Goal: Transaction & Acquisition: Subscribe to service/newsletter

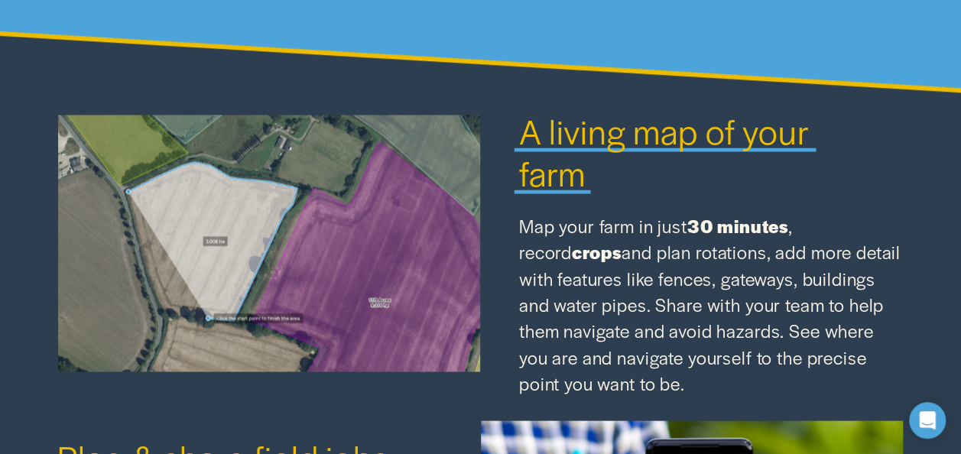
scroll to position [1298, 0]
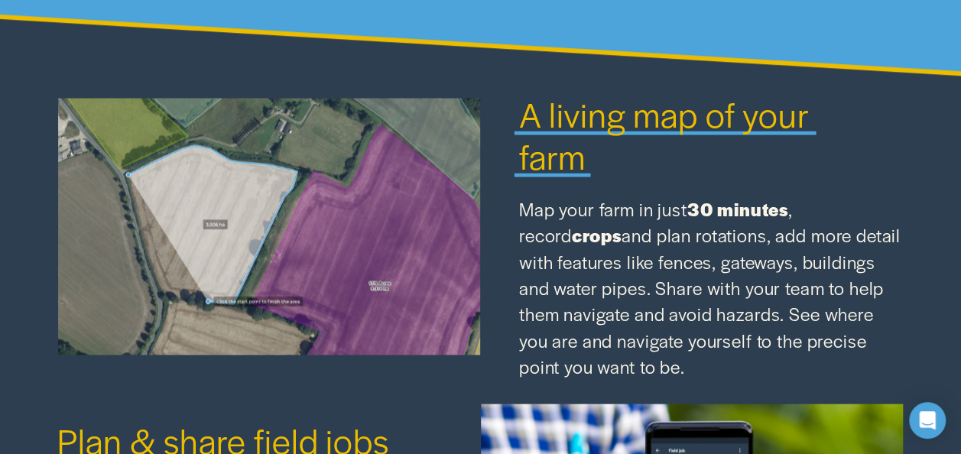
click at [317, 263] on div at bounding box center [268, 226] width 423 height 256
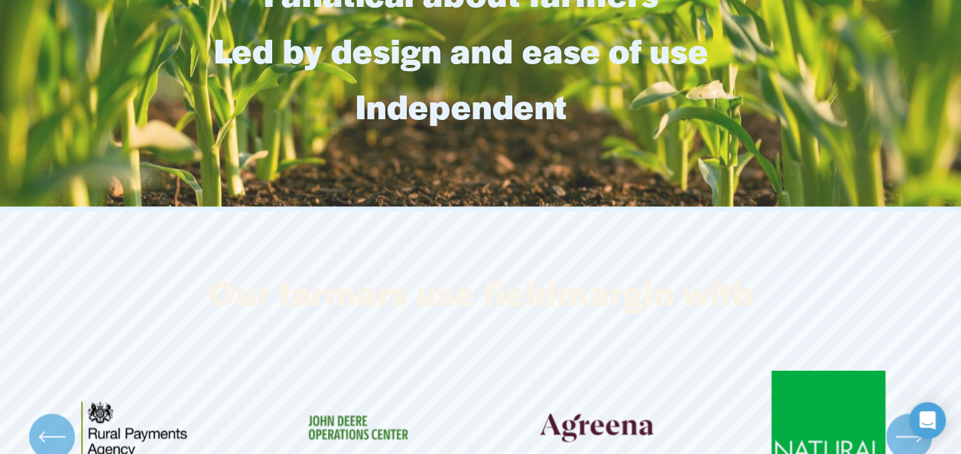
scroll to position [0, 0]
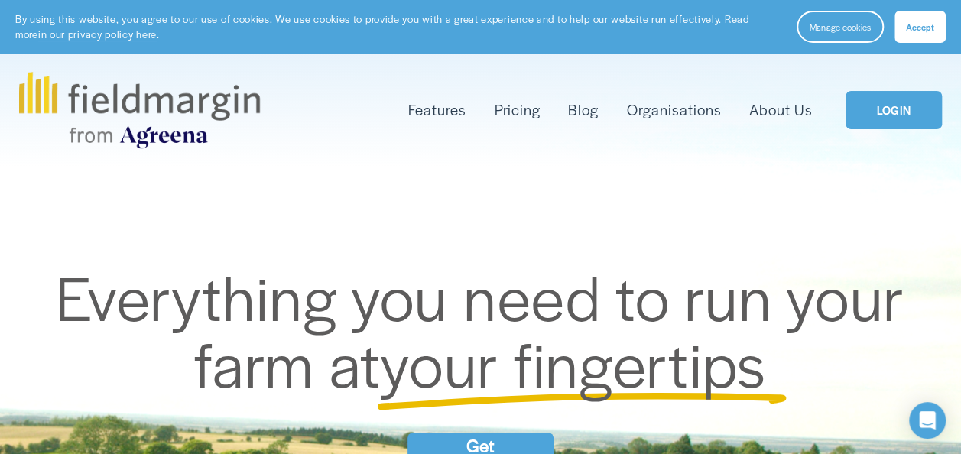
click at [0, 0] on span "Mapping" at bounding box center [0, 0] width 0 height 0
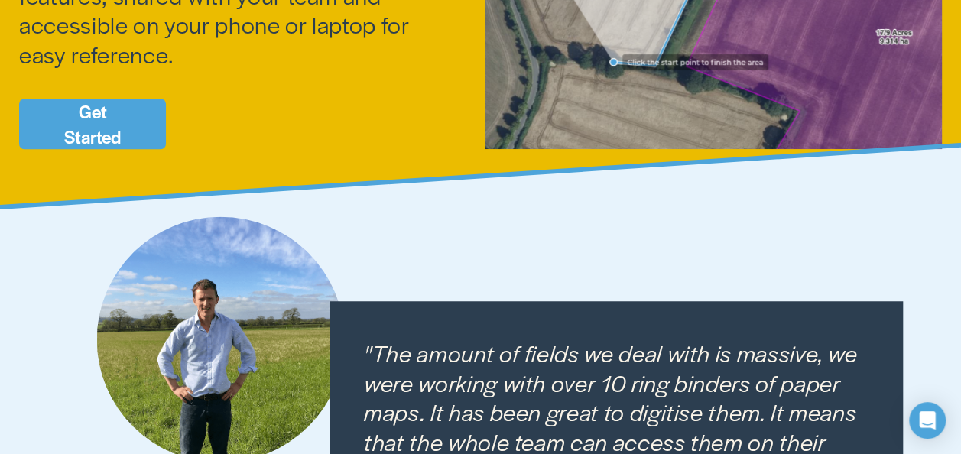
scroll to position [418, 0]
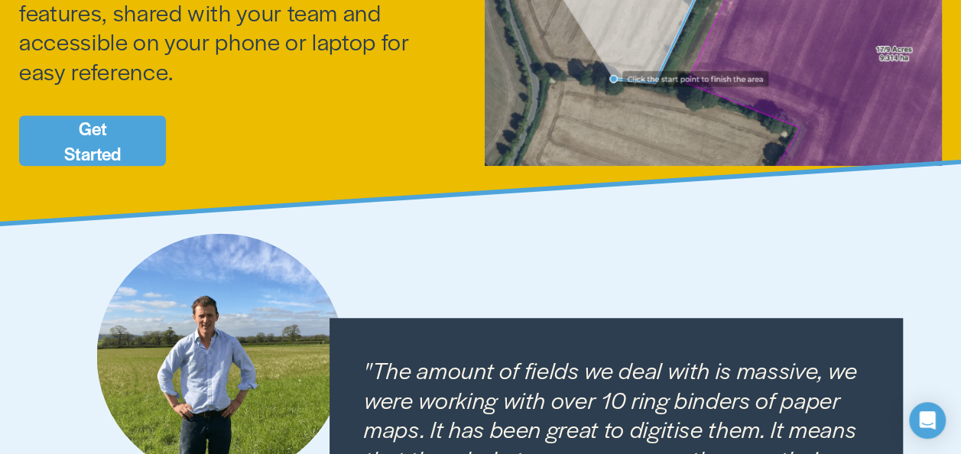
click at [80, 145] on link "Get Started" at bounding box center [92, 140] width 147 height 50
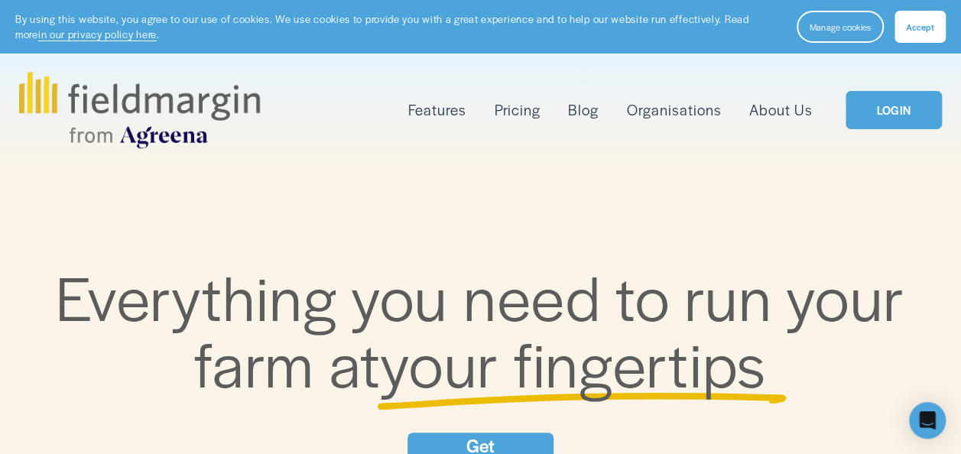
click at [916, 29] on span "Accept" at bounding box center [920, 27] width 28 height 12
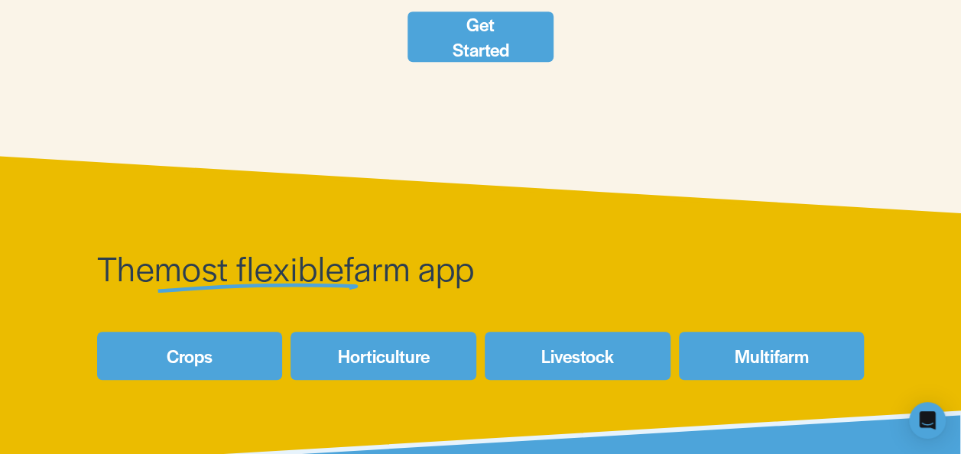
scroll to position [28, 0]
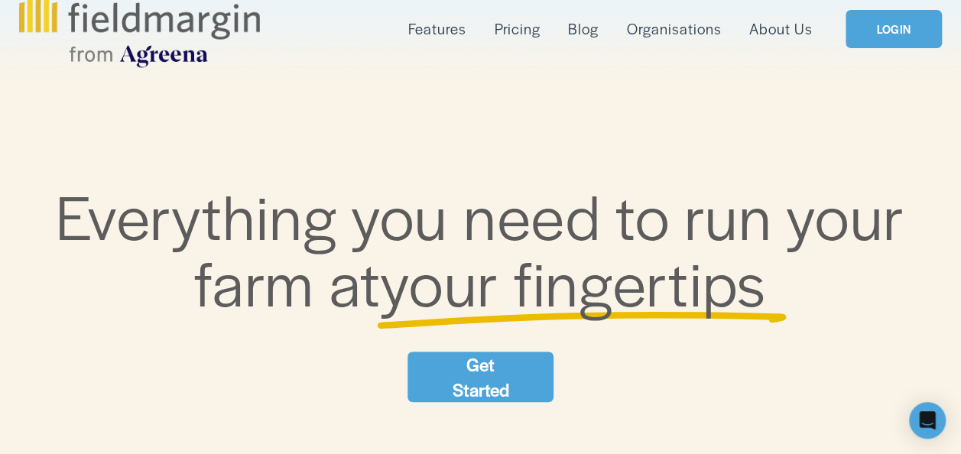
click at [477, 381] on link "Get Started" at bounding box center [481, 377] width 147 height 50
